Goal: Navigation & Orientation: Find specific page/section

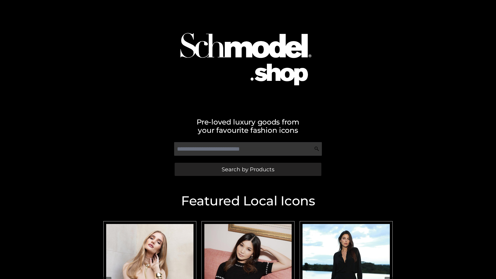
click at [248, 169] on span "Search by Products" at bounding box center [248, 169] width 53 height 5
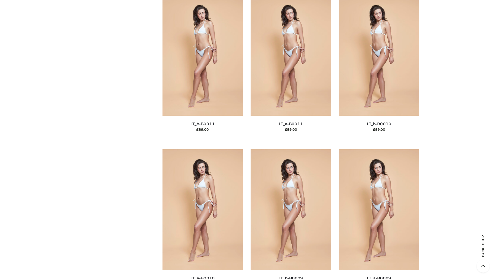
scroll to position [2322, 0]
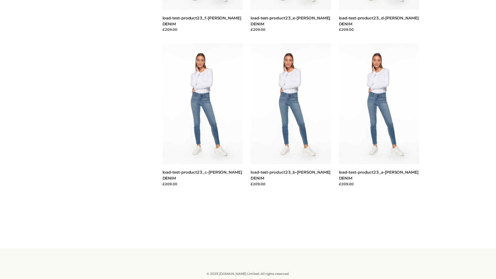
scroll to position [453, 0]
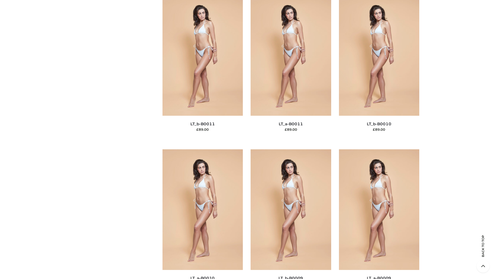
scroll to position [2322, 0]
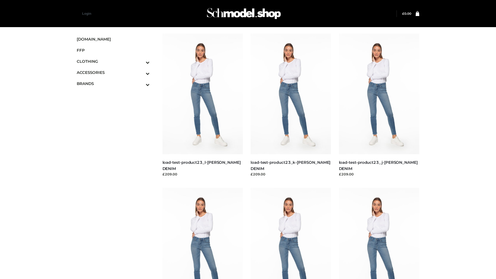
scroll to position [453, 0]
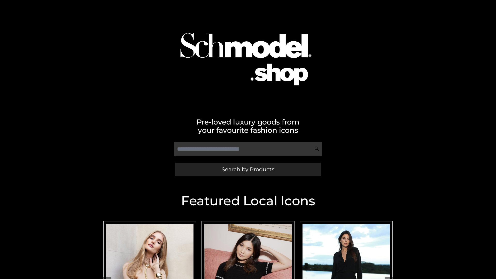
click at [248, 169] on span "Search by Products" at bounding box center [248, 169] width 53 height 5
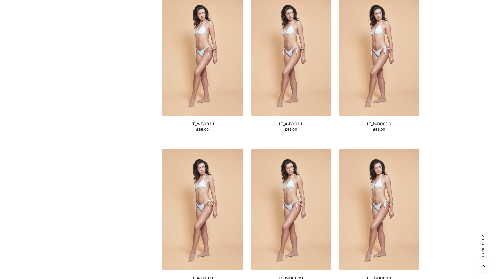
scroll to position [2322, 0]
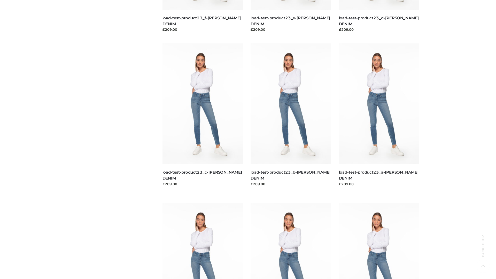
scroll to position [453, 0]
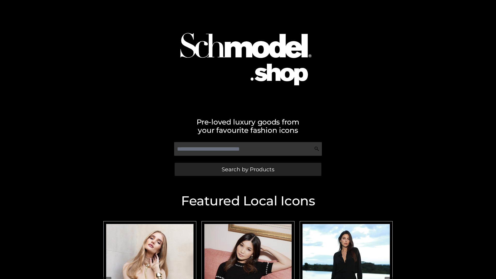
click at [248, 169] on span "Search by Products" at bounding box center [248, 169] width 53 height 5
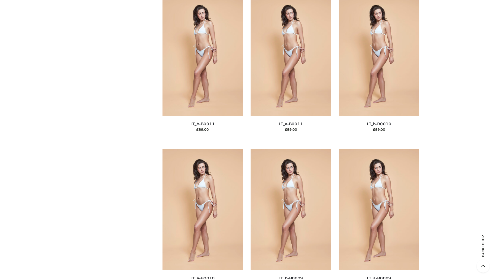
scroll to position [2322, 0]
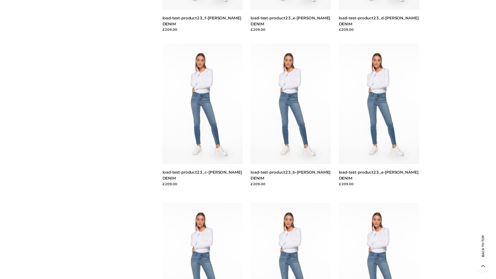
scroll to position [453, 0]
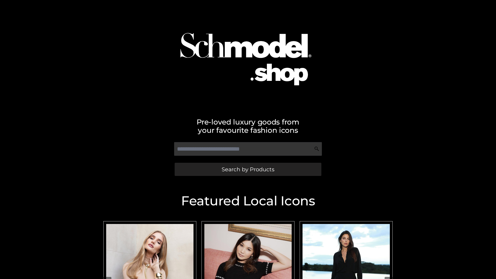
click at [248, 169] on span "Search by Products" at bounding box center [248, 169] width 53 height 5
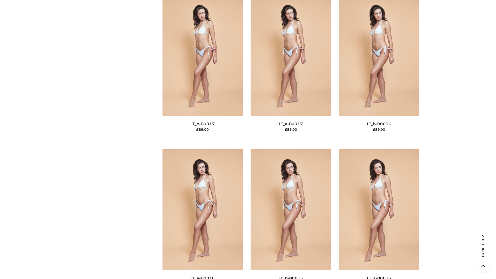
scroll to position [1699, 0]
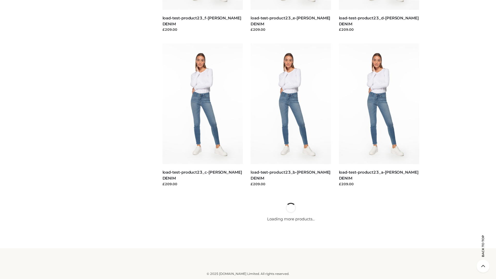
scroll to position [453, 0]
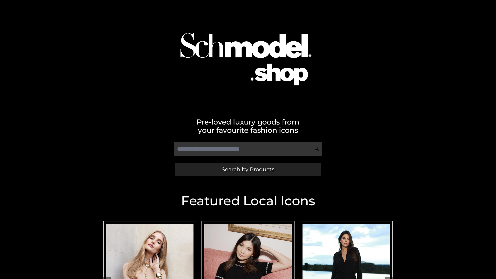
click at [248, 169] on span "Search by Products" at bounding box center [248, 169] width 53 height 5
